Goal: Information Seeking & Learning: Learn about a topic

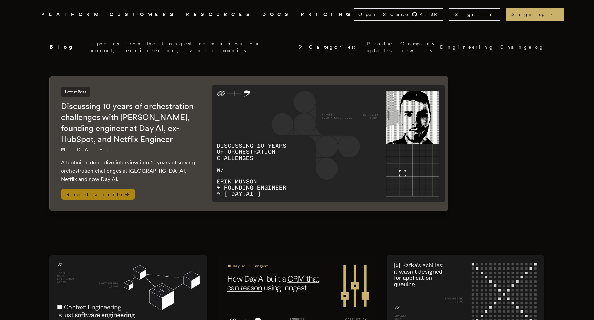
click at [82, 189] on span "Read article" at bounding box center [98, 194] width 74 height 11
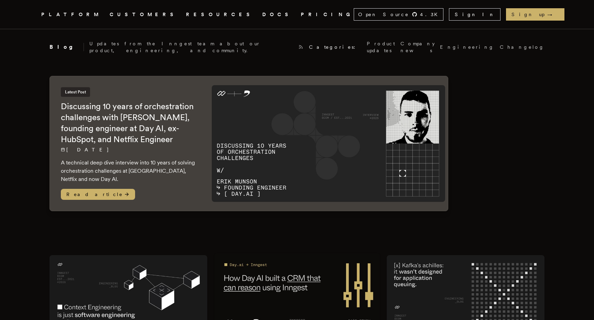
click at [292, 283] on img at bounding box center [297, 294] width 166 height 83
